Goal: Communication & Community: Answer question/provide support

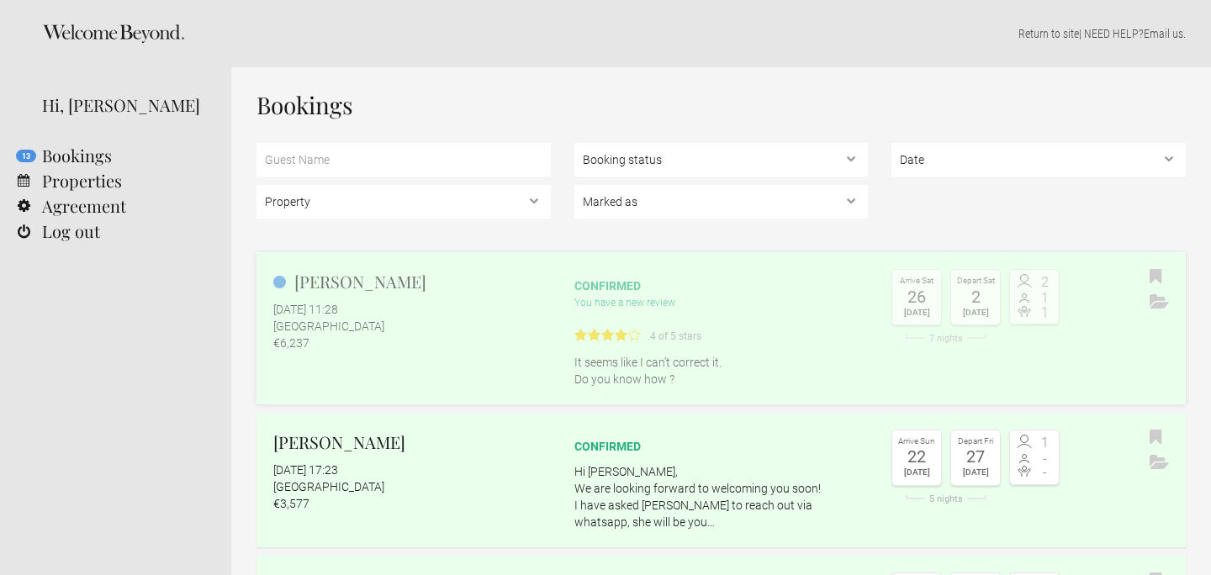
click at [473, 325] on div "[GEOGRAPHIC_DATA]" at bounding box center [411, 326] width 277 height 17
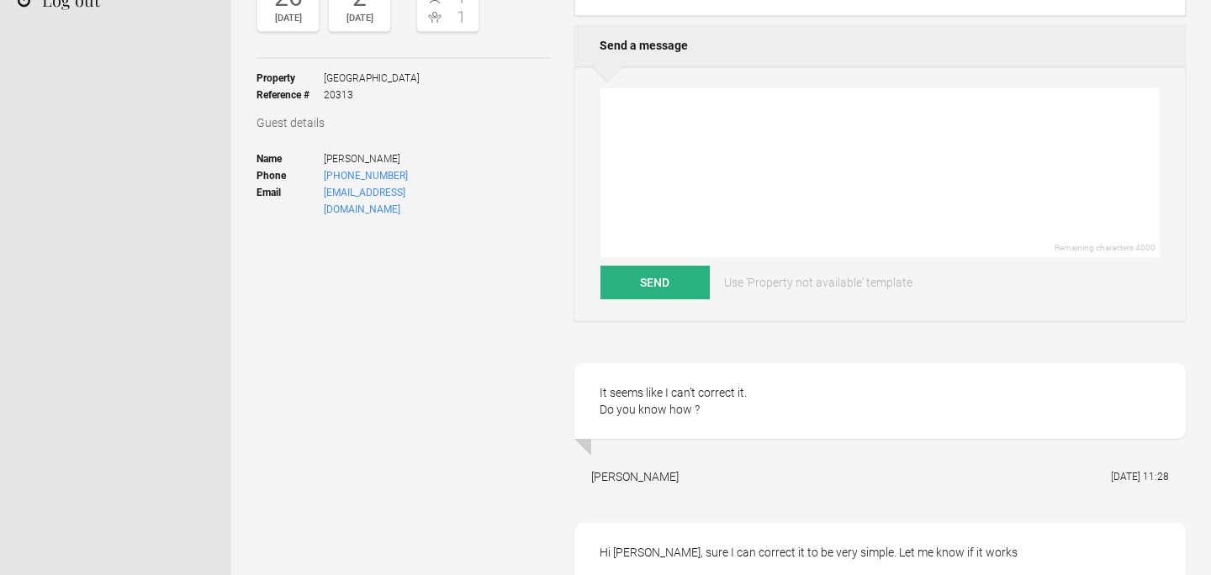
scroll to position [227, 0]
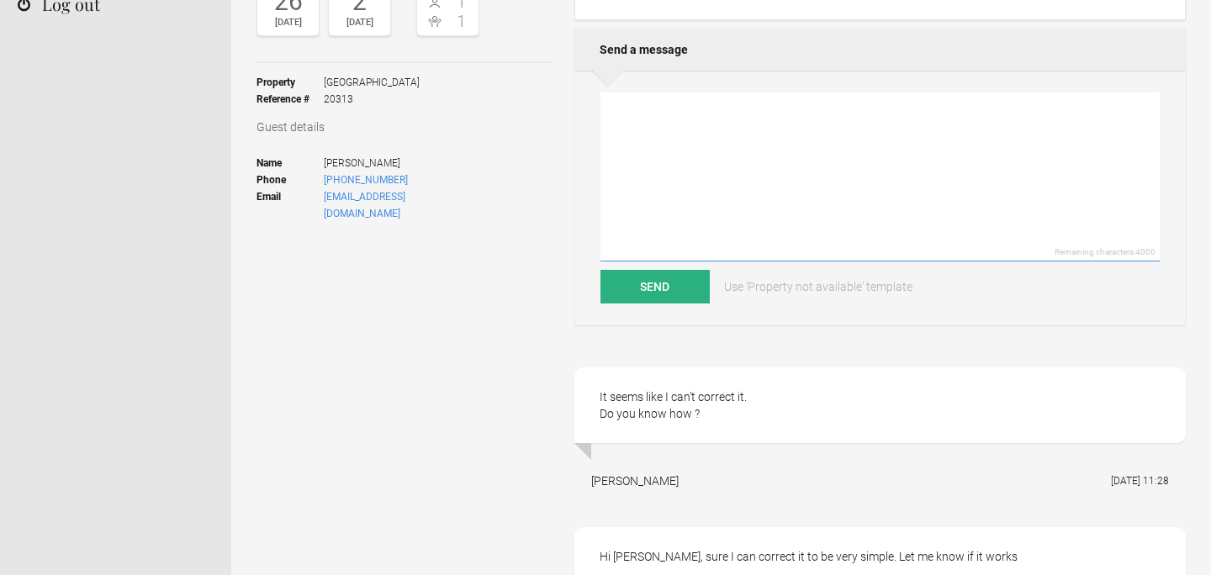
click at [663, 143] on textarea at bounding box center [879, 176] width 559 height 169
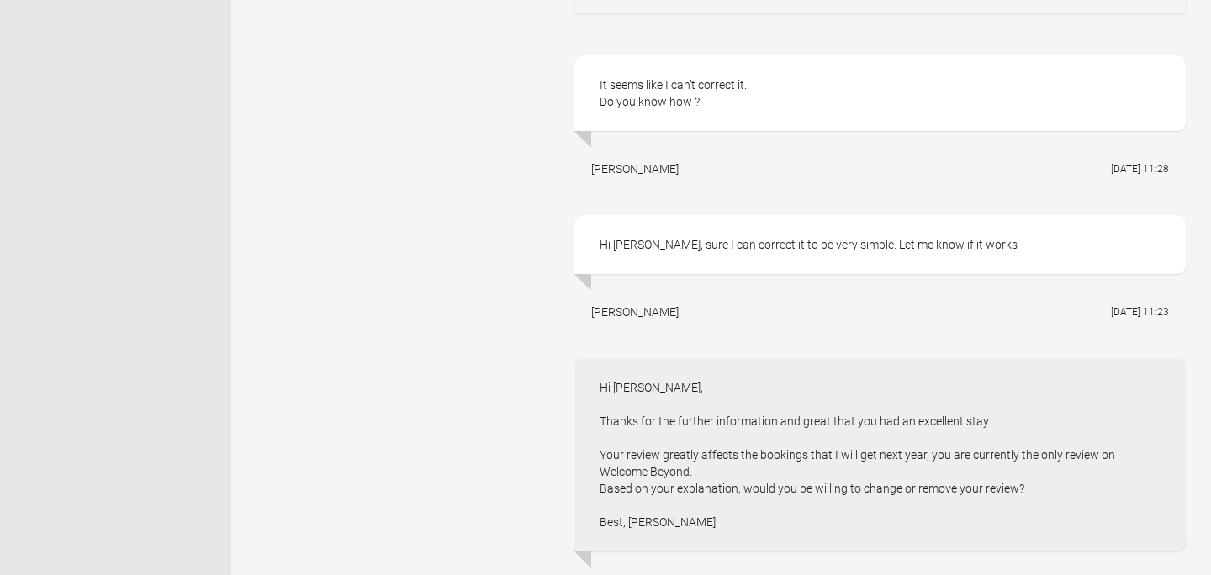
scroll to position [328, 0]
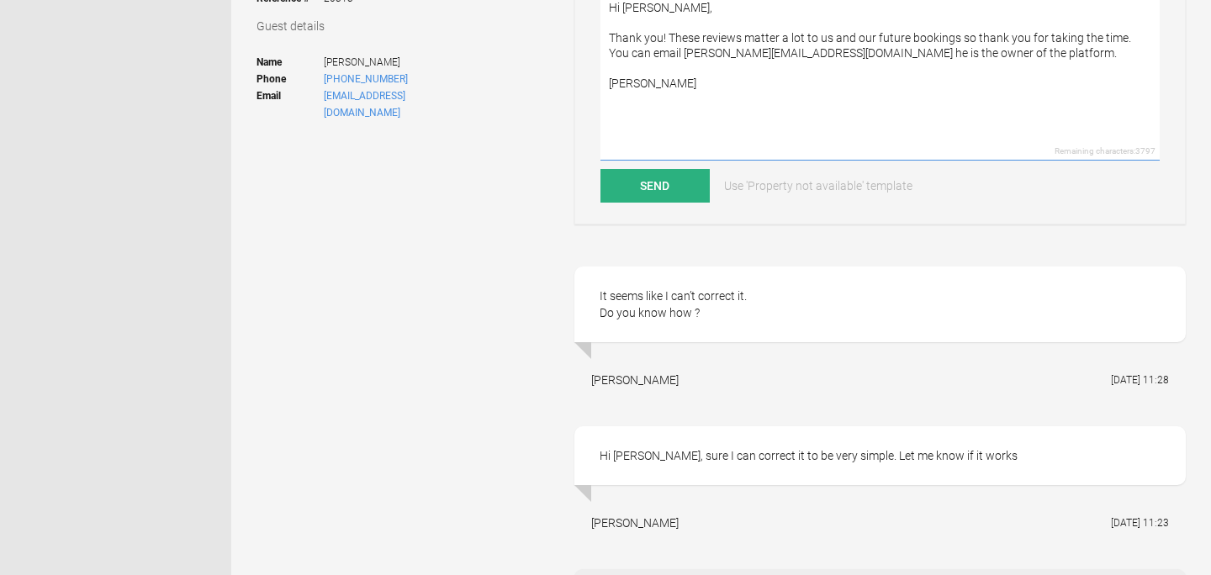
drag, startPoint x: 848, startPoint y: 54, endPoint x: 998, endPoint y: 50, distance: 149.7
click at [996, 50] on textarea "Hi [PERSON_NAME], Thank you! These reviews matter a lot to us and our future bo…" at bounding box center [879, 76] width 559 height 169
click at [623, 54] on textarea "Hi [PERSON_NAME], Thank you! These reviews matter a lot to us and our future bo…" at bounding box center [879, 76] width 559 height 169
type textarea "Hi [PERSON_NAME], Thank you! These reviews matter a lot to us and our future bo…"
click at [663, 187] on button "Send" at bounding box center [654, 186] width 109 height 34
